Goal: Check status: Check status

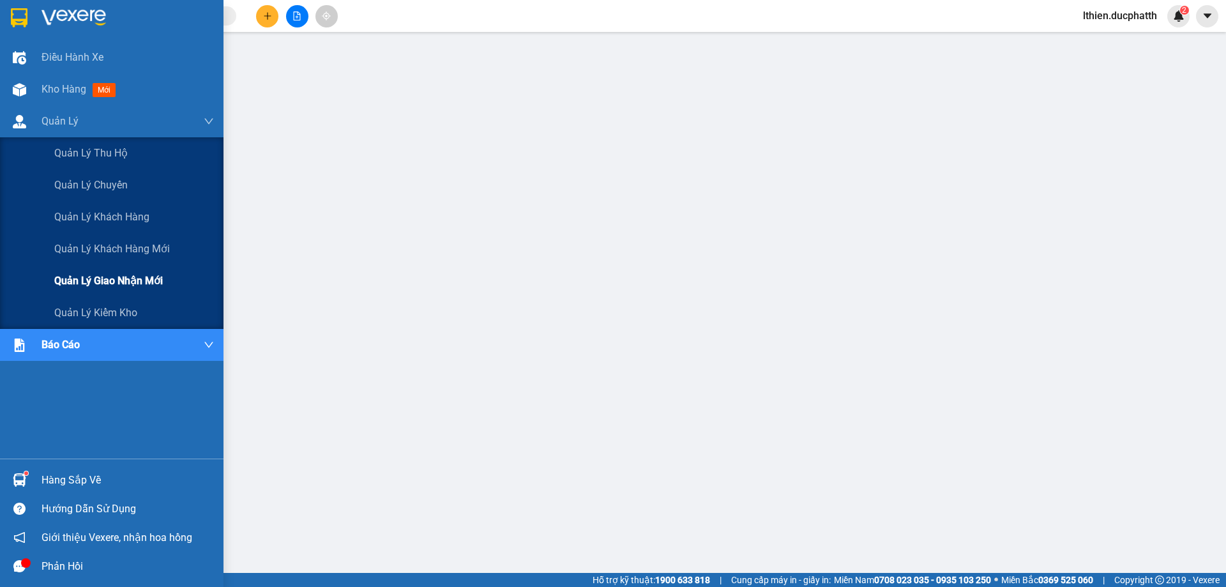
click at [98, 280] on span "Quản lý giao nhận mới" at bounding box center [108, 281] width 109 height 16
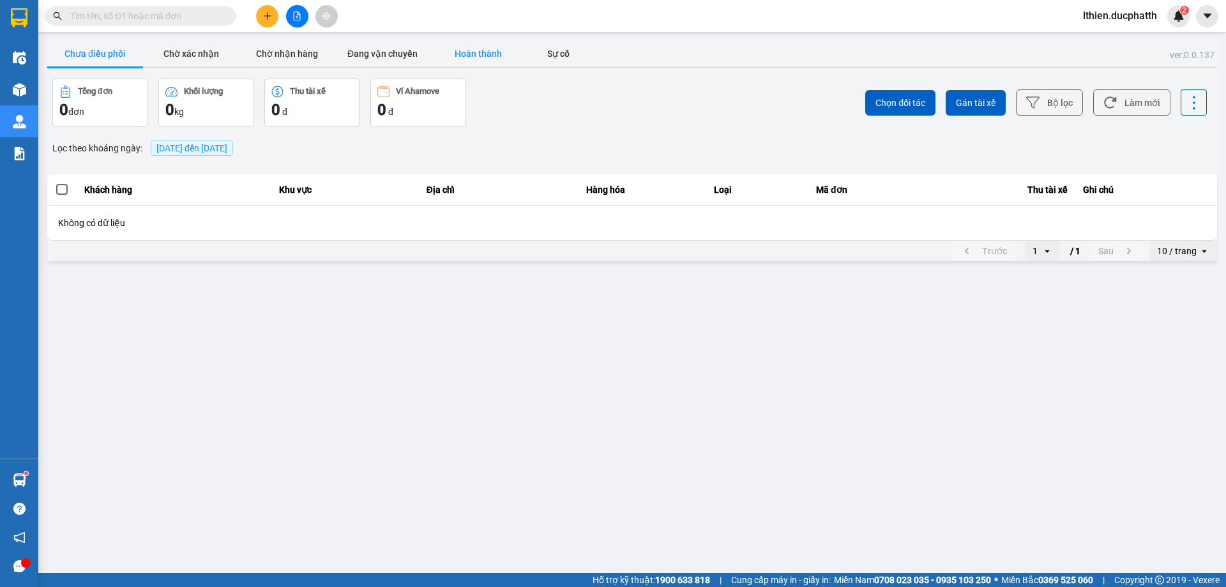
click at [478, 52] on button "Hoàn thành" at bounding box center [478, 54] width 96 height 26
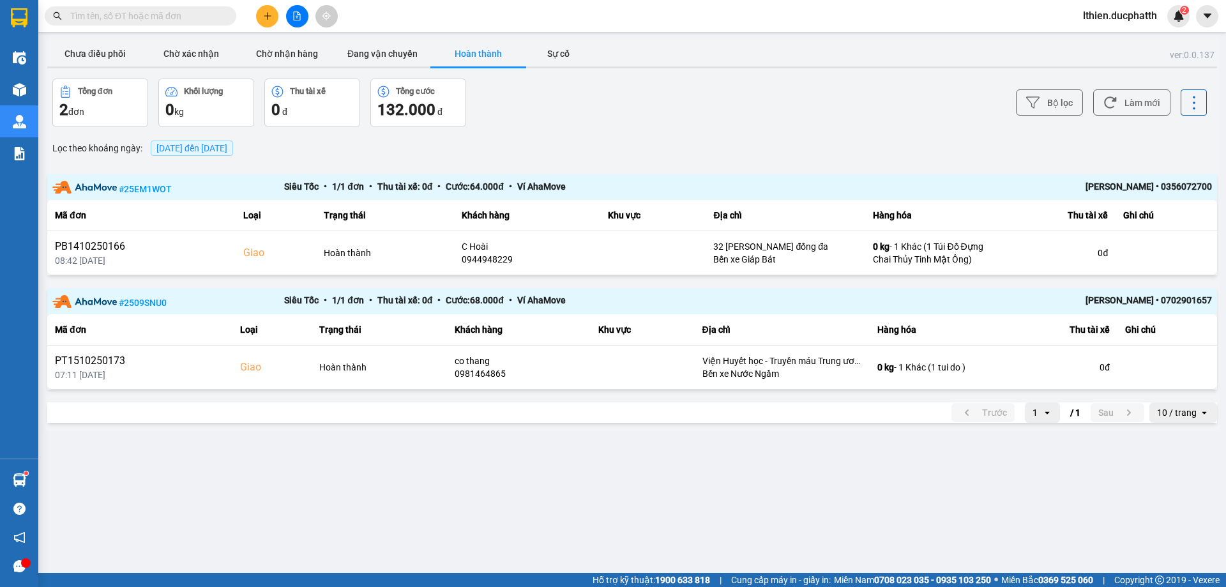
click at [227, 149] on span "[DATE] đến [DATE]" at bounding box center [191, 148] width 71 height 10
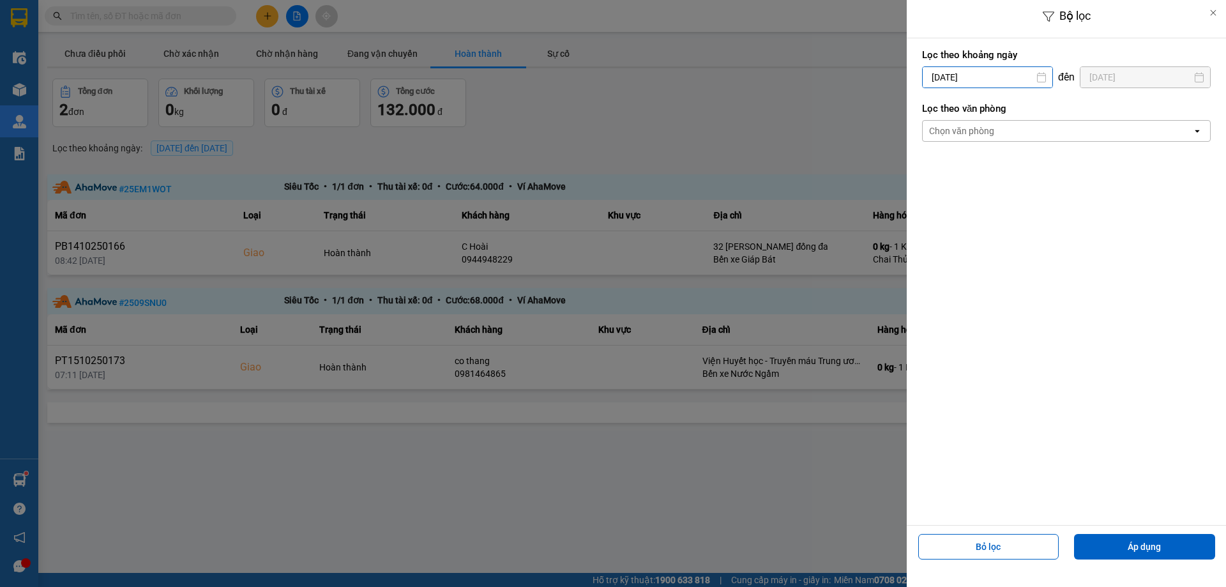
click at [979, 79] on input "[DATE]" at bounding box center [988, 77] width 130 height 20
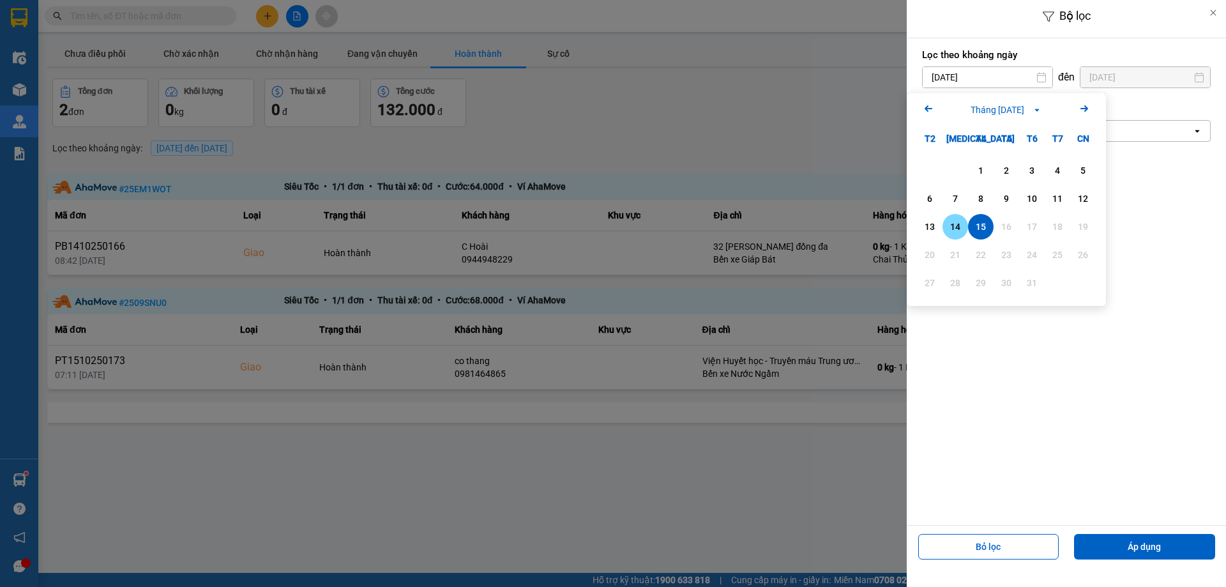
click at [959, 232] on div "14" at bounding box center [955, 226] width 18 height 15
type input "[DATE]"
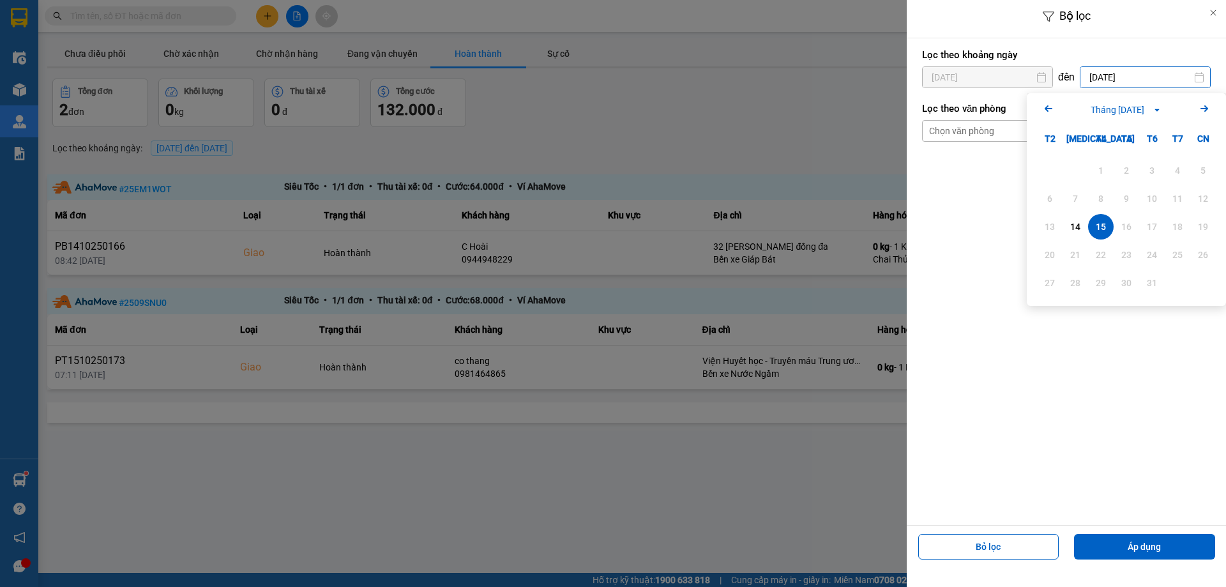
click at [1138, 78] on input "[DATE]" at bounding box center [1145, 77] width 130 height 20
click at [1079, 228] on div "14" at bounding box center [1075, 226] width 18 height 15
type input "[DATE]"
click at [1156, 547] on button "Áp dụng" at bounding box center [1144, 547] width 141 height 26
